Goal: Task Accomplishment & Management: Manage account settings

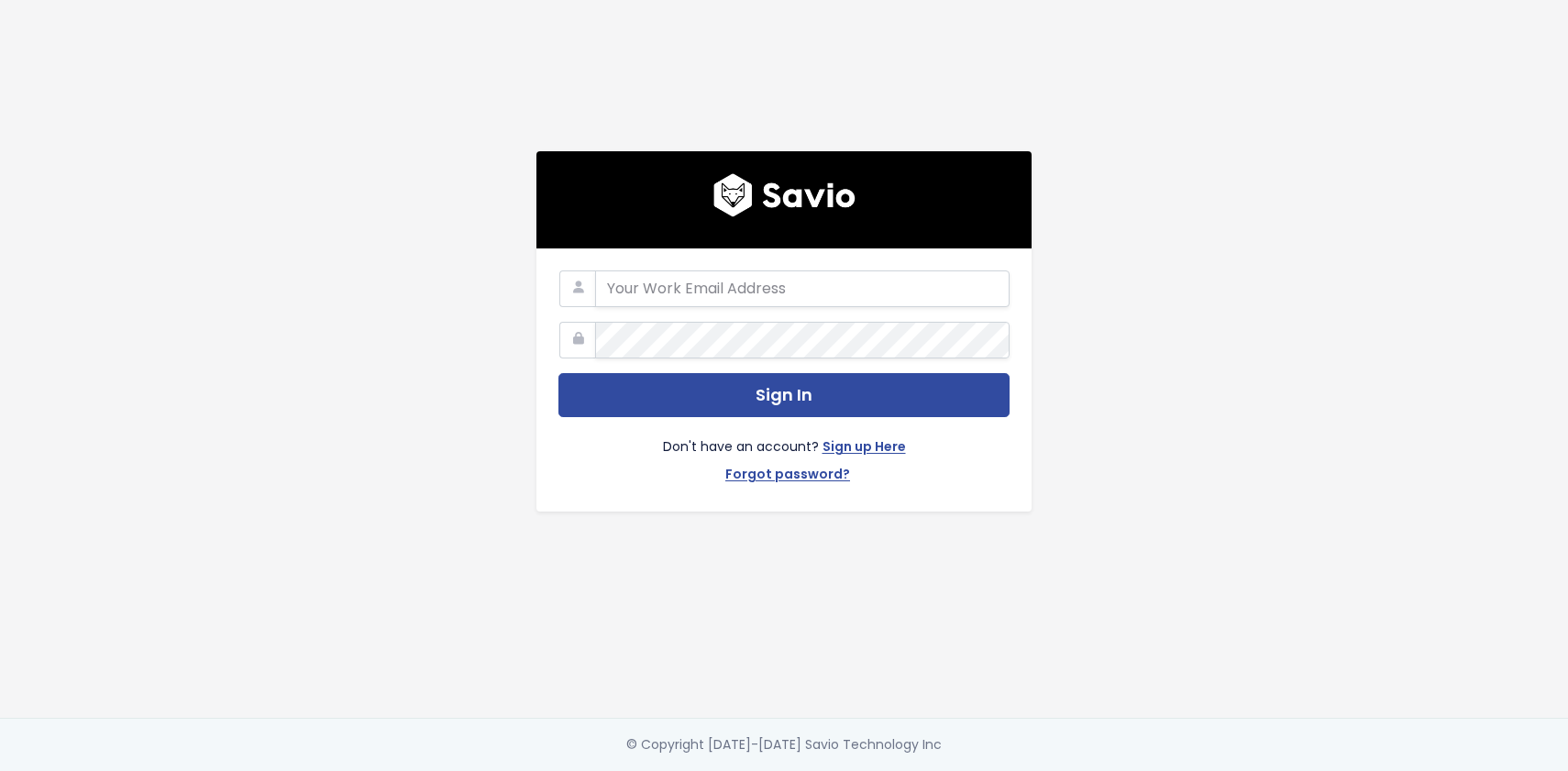
type input "ldahmm@makeshift.ca"
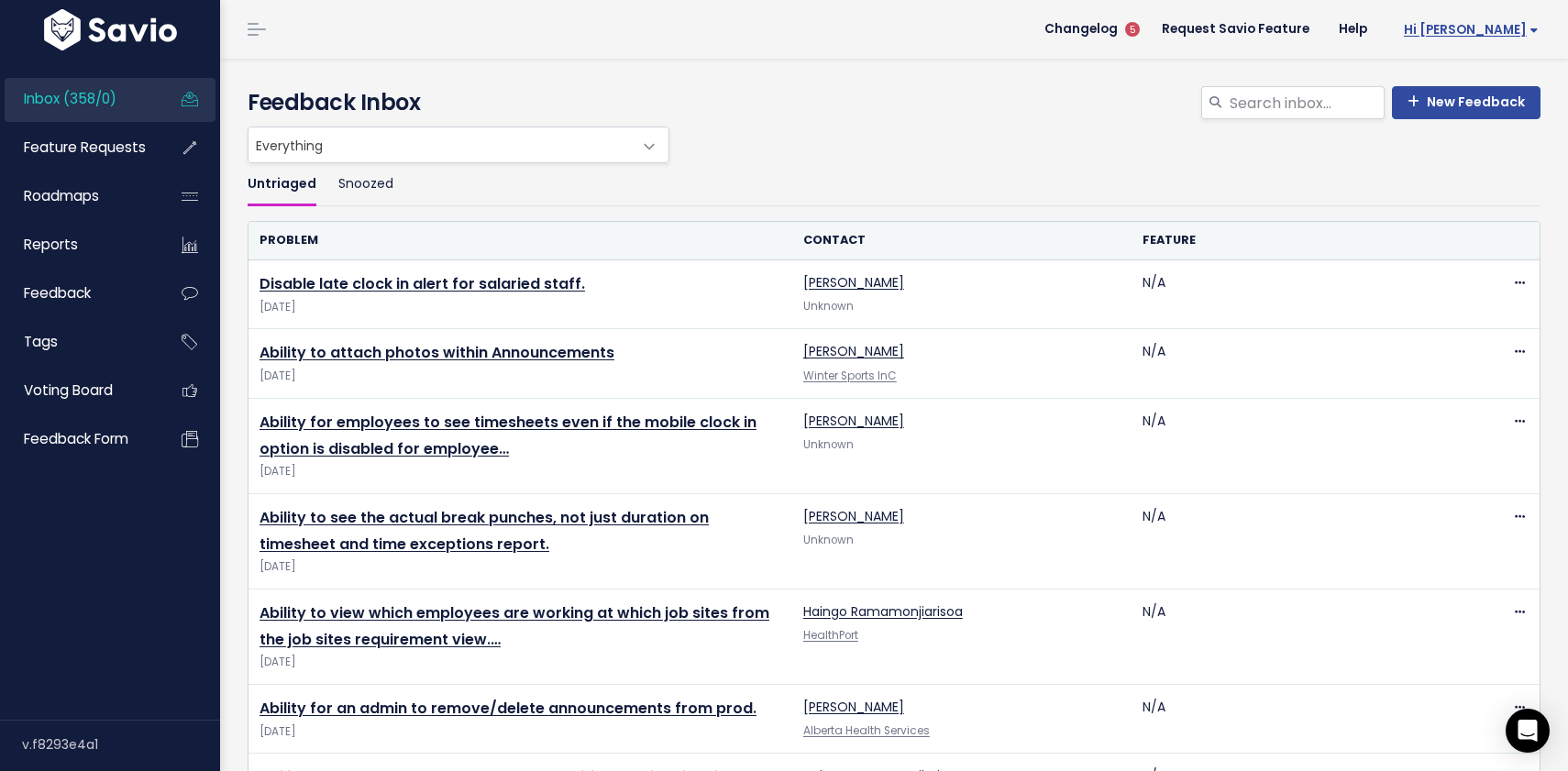
click at [1505, 23] on span "Hi [PERSON_NAME]" at bounding box center [1471, 29] width 135 height 14
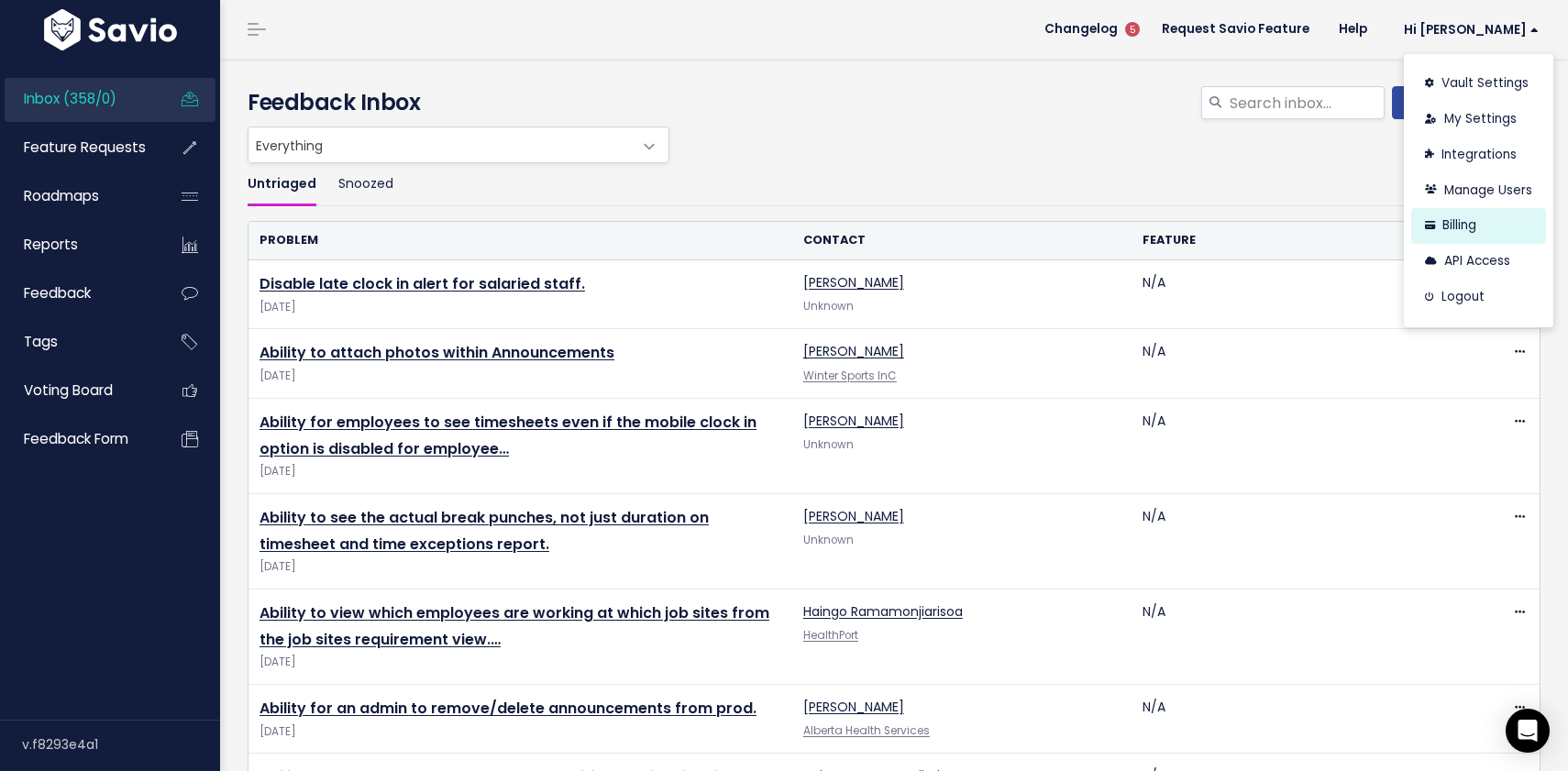
click at [1465, 228] on link "Billing" at bounding box center [1479, 226] width 135 height 36
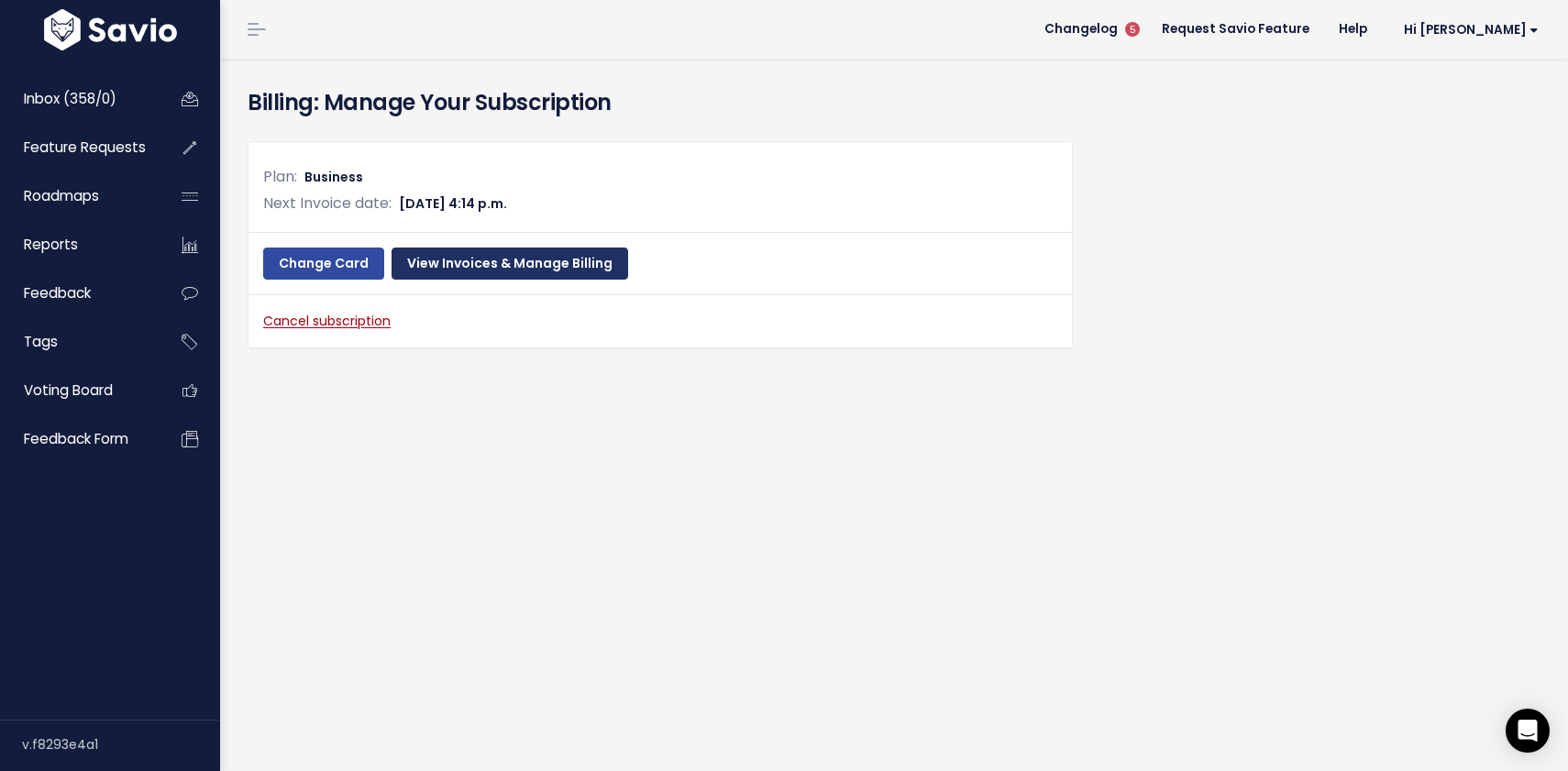
click at [523, 268] on link "View Invoices & Manage Billing" at bounding box center [510, 264] width 237 height 33
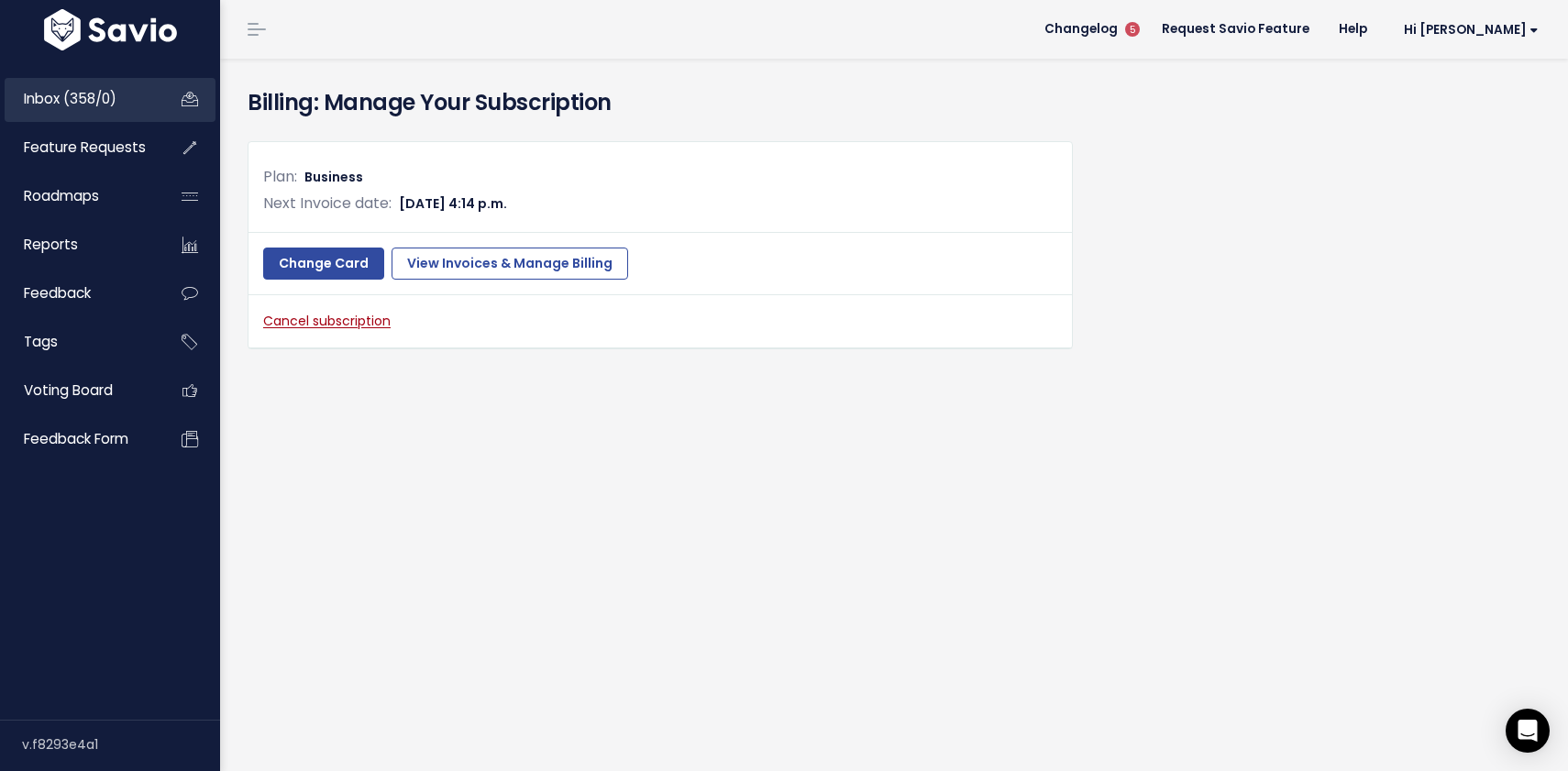
click at [77, 98] on span "Inbox (358/0)" at bounding box center [69, 99] width 93 height 20
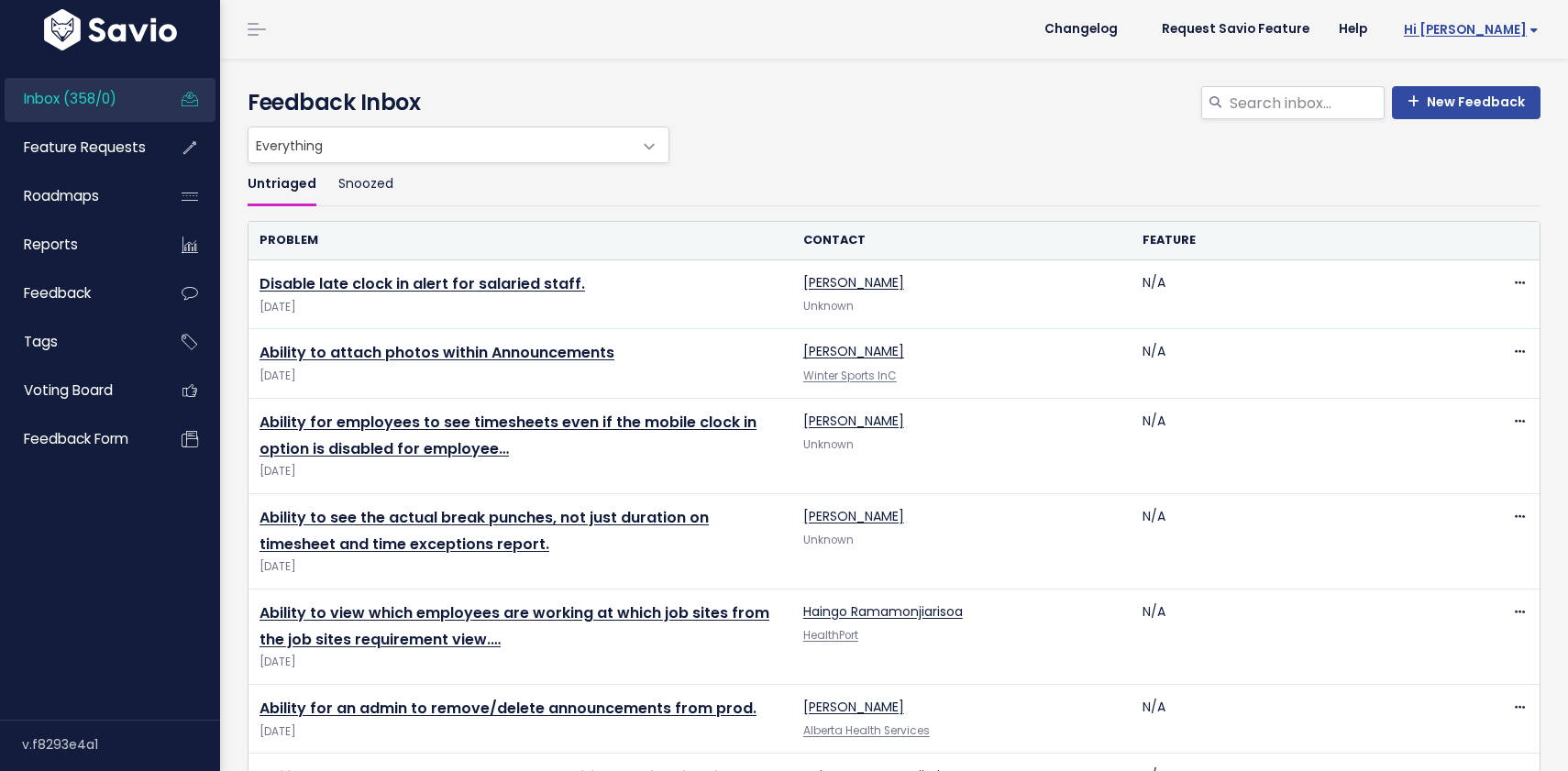
click at [1490, 37] on span "Hi [PERSON_NAME]" at bounding box center [1471, 29] width 135 height 14
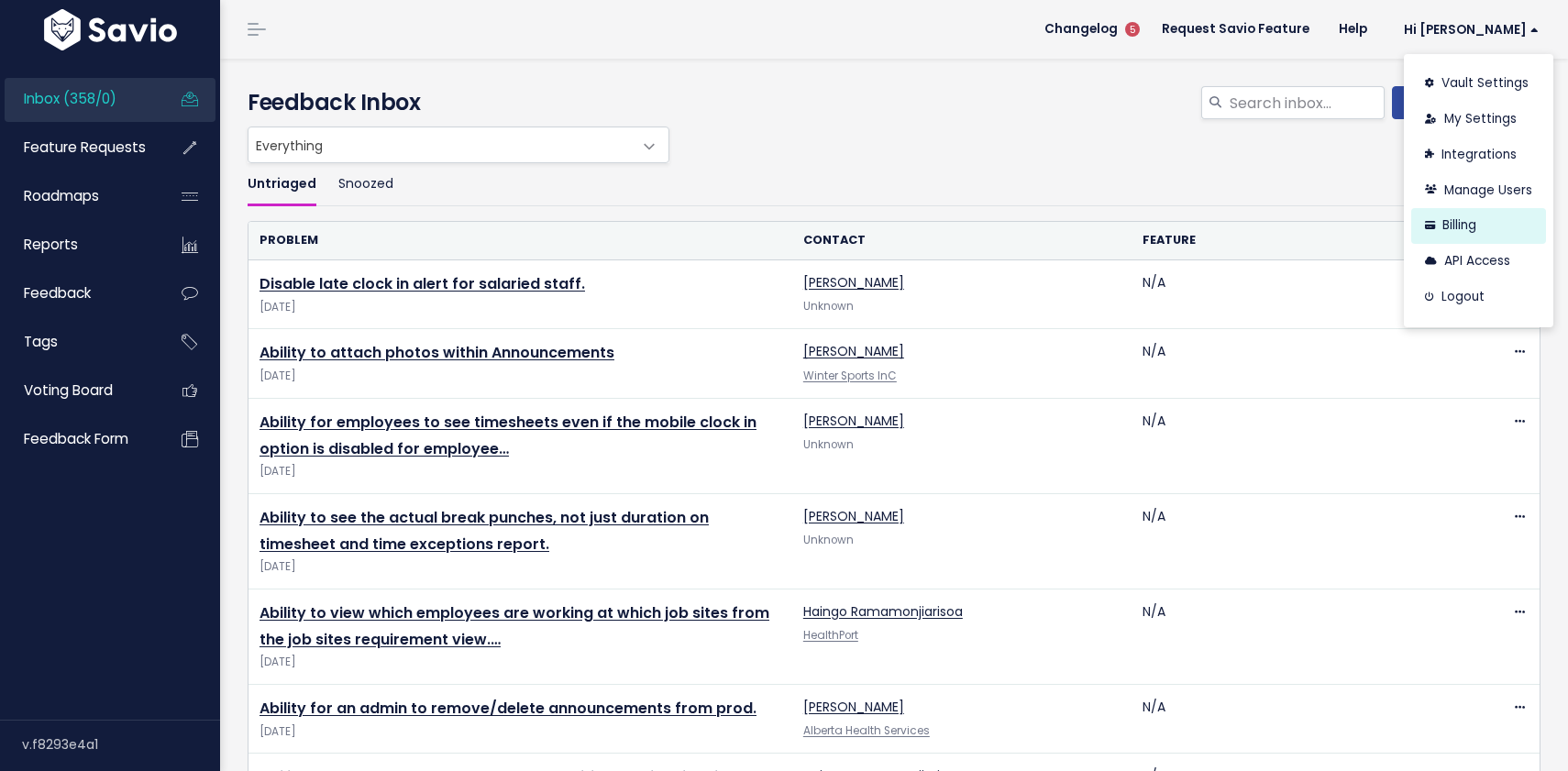
click at [1462, 230] on link "Billing" at bounding box center [1479, 226] width 135 height 36
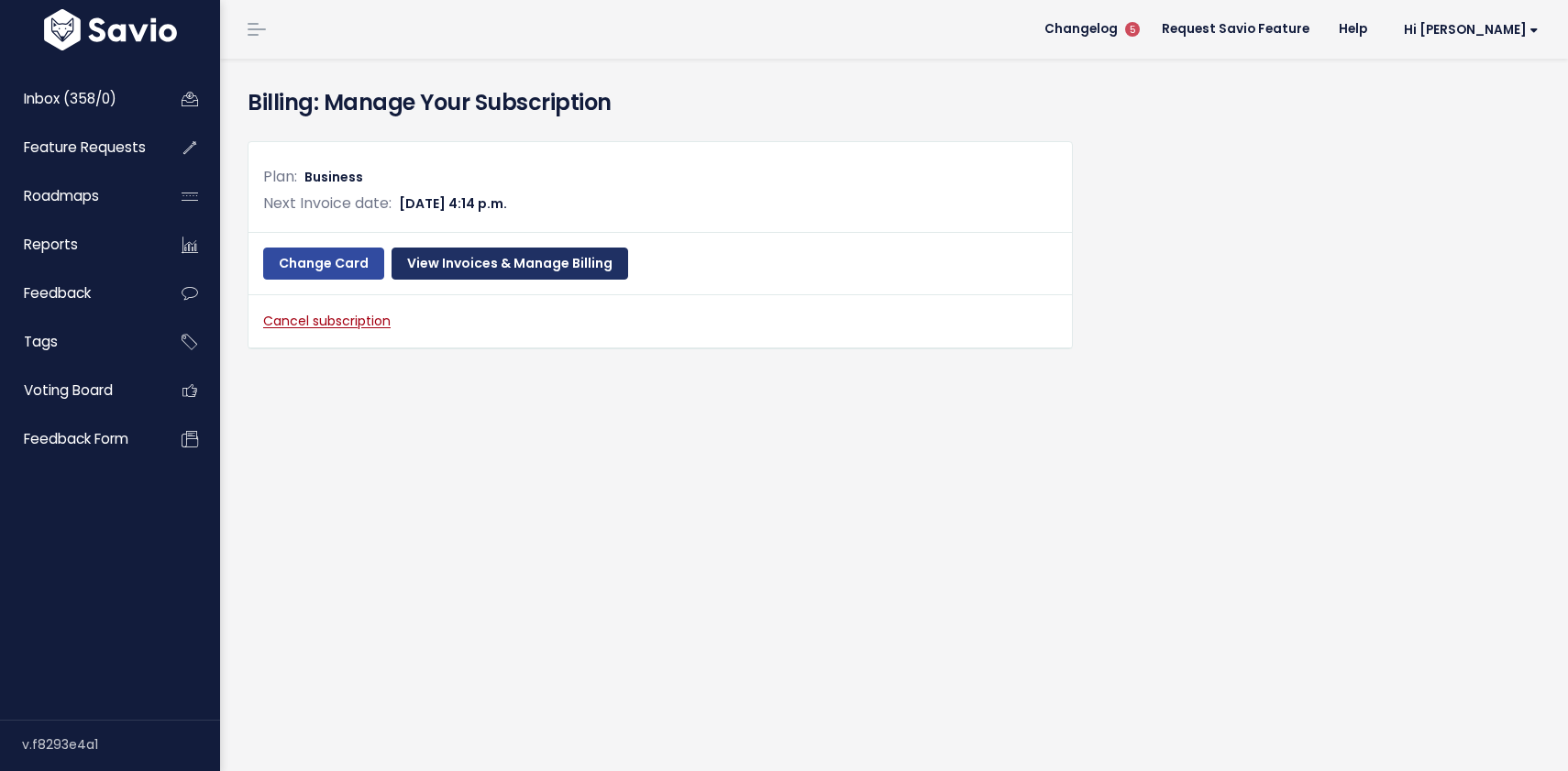
click at [539, 271] on link "View Invoices & Manage Billing" at bounding box center [510, 264] width 237 height 33
